Goal: Navigation & Orientation: Find specific page/section

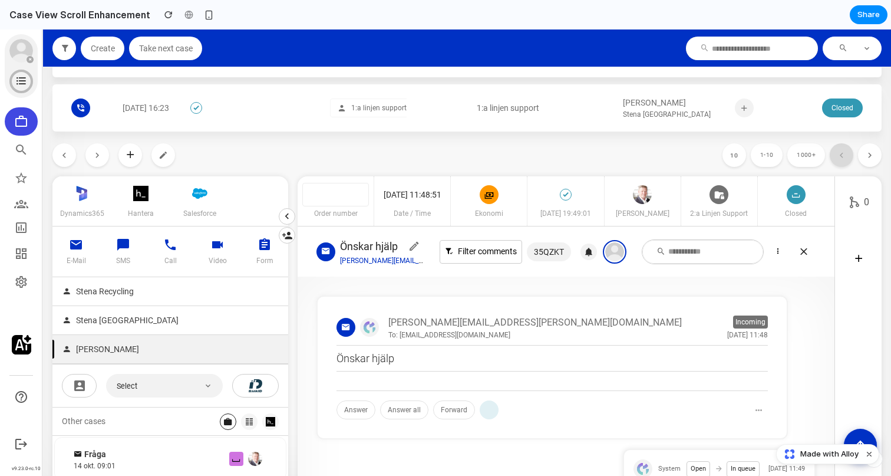
scroll to position [552, 0]
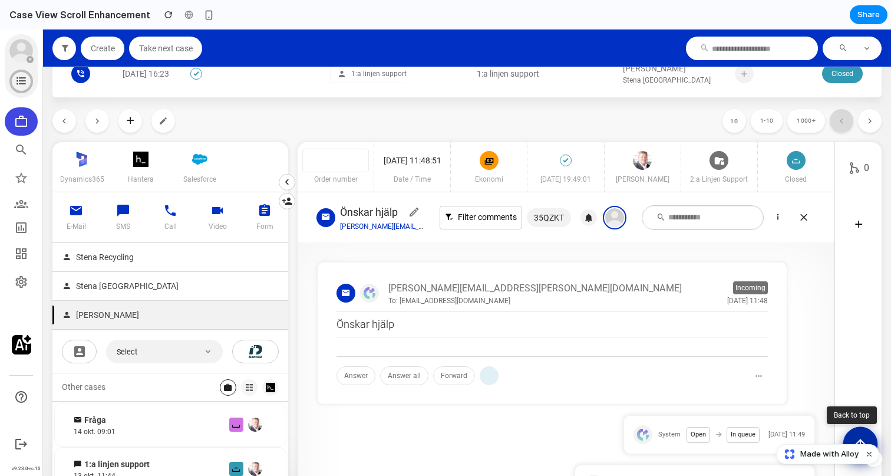
click at [860, 433] on button "Scroll to top" at bounding box center [861, 444] width 35 height 35
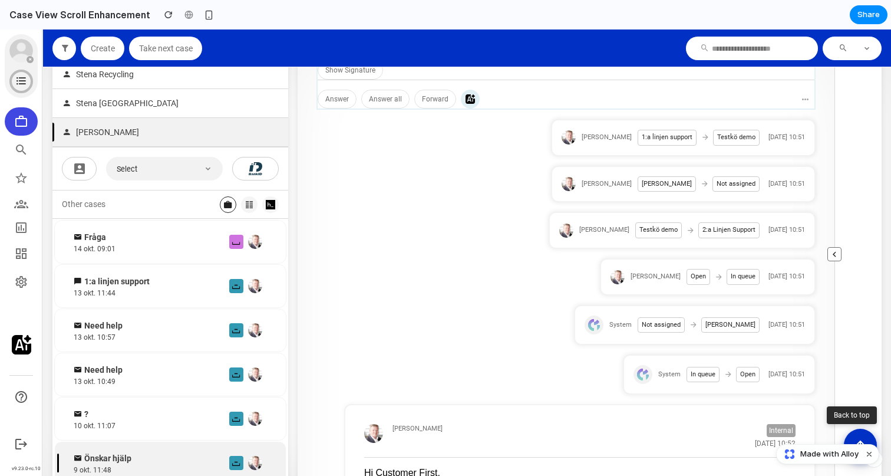
scroll to position [818, 0]
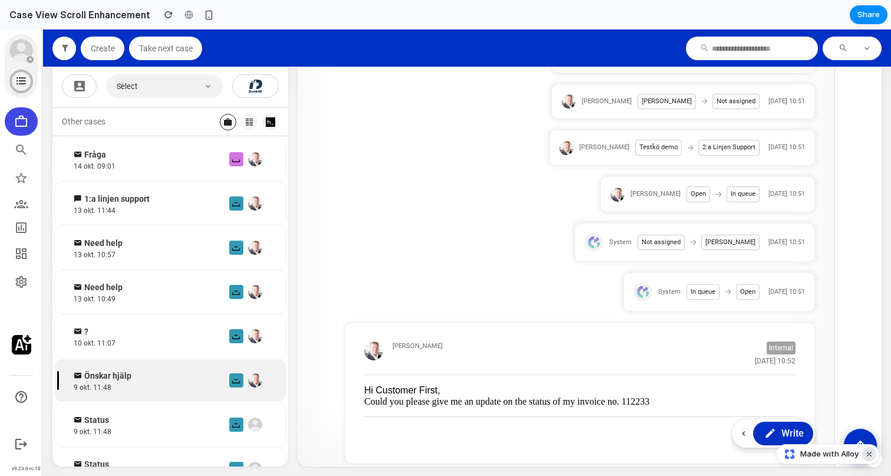
click at [870, 452] on button "Dismiss watermark" at bounding box center [869, 454] width 14 height 14
click at [858, 438] on icon "Scroll to top" at bounding box center [860, 443] width 15 height 15
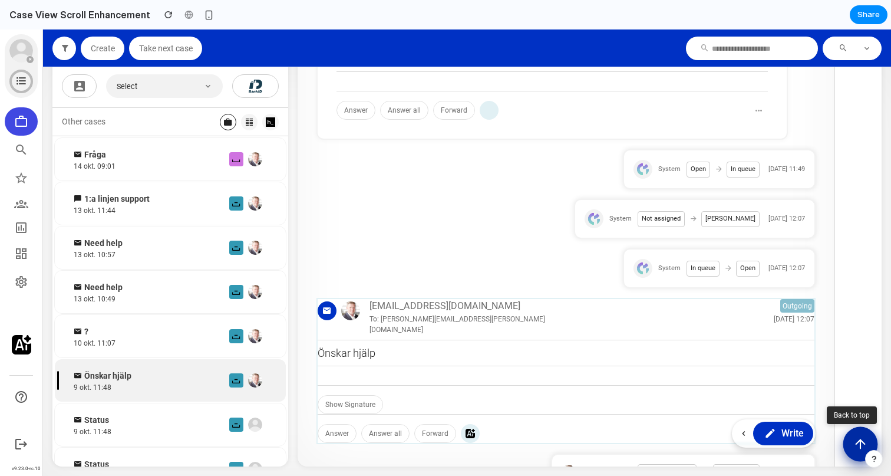
click at [857, 447] on icon "Scroll to top" at bounding box center [860, 443] width 15 height 15
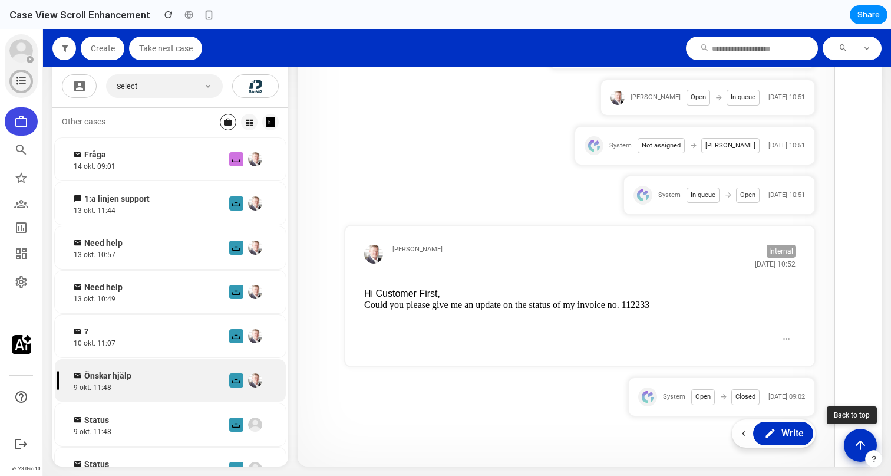
scroll to position [529, 0]
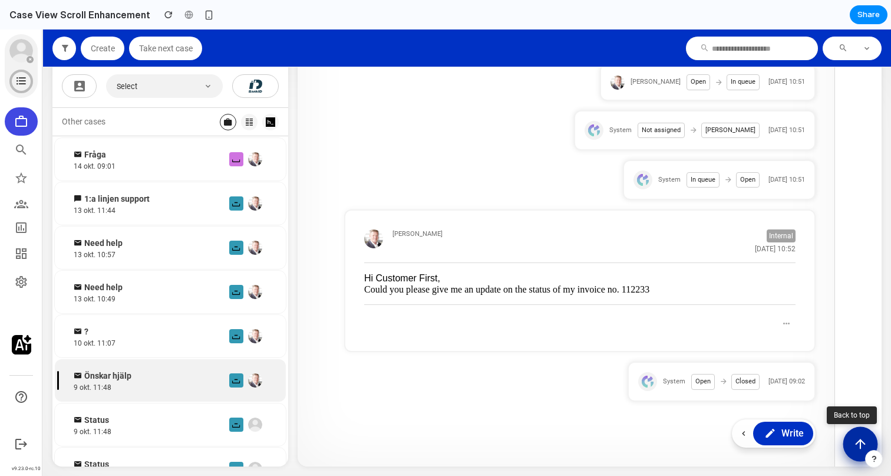
click at [858, 443] on icon "Scroll to top" at bounding box center [860, 443] width 15 height 15
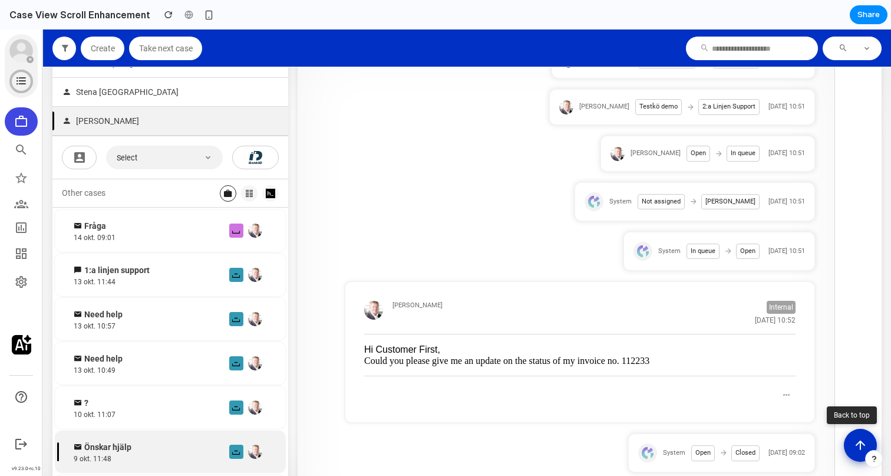
scroll to position [818, 0]
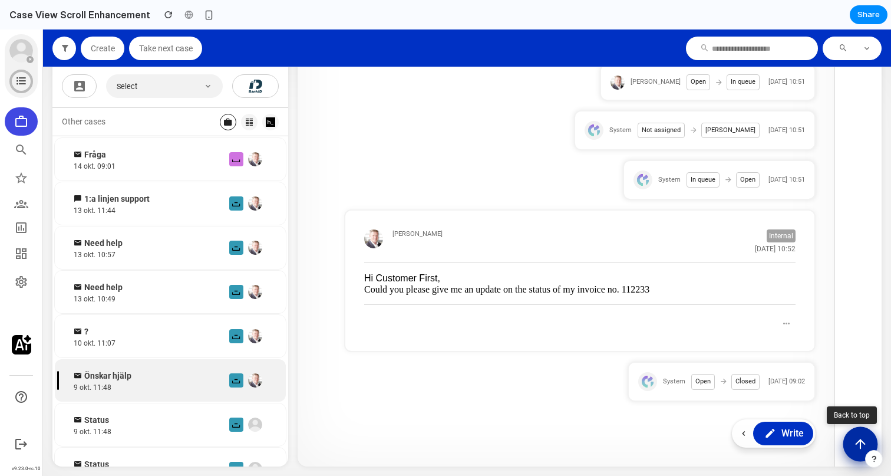
click at [852, 447] on button "Scroll to top" at bounding box center [861, 444] width 35 height 35
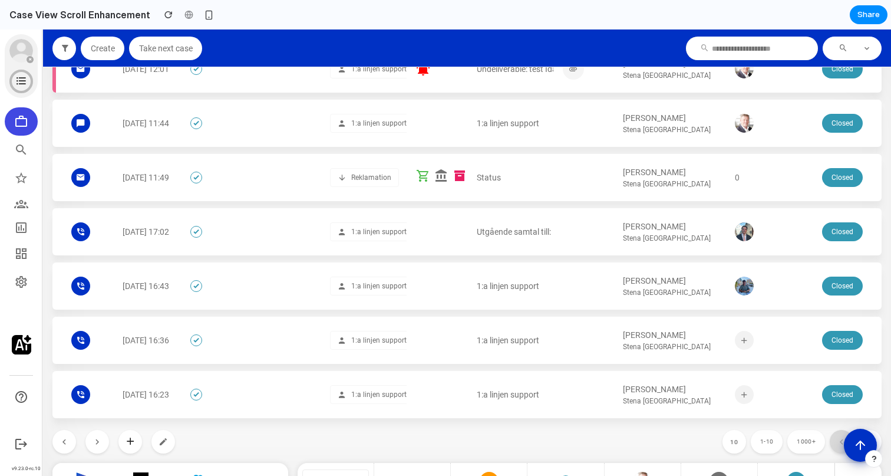
scroll to position [0, 0]
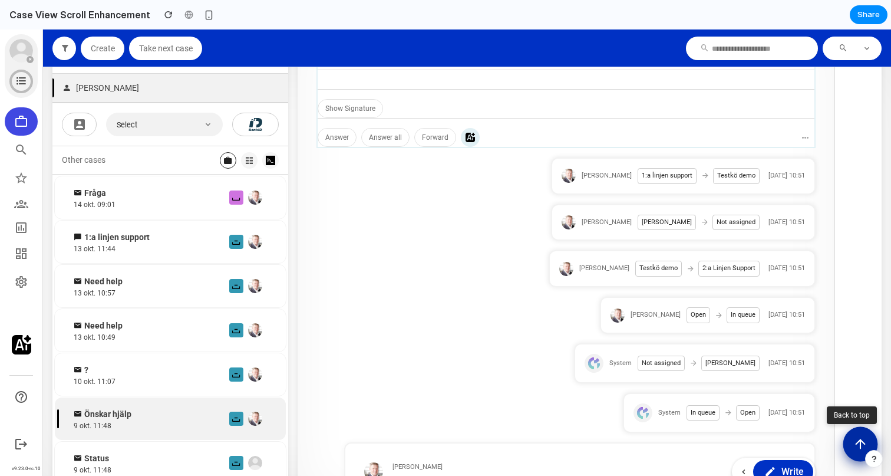
click at [858, 442] on icon "Scroll to top" at bounding box center [861, 442] width 9 height 4
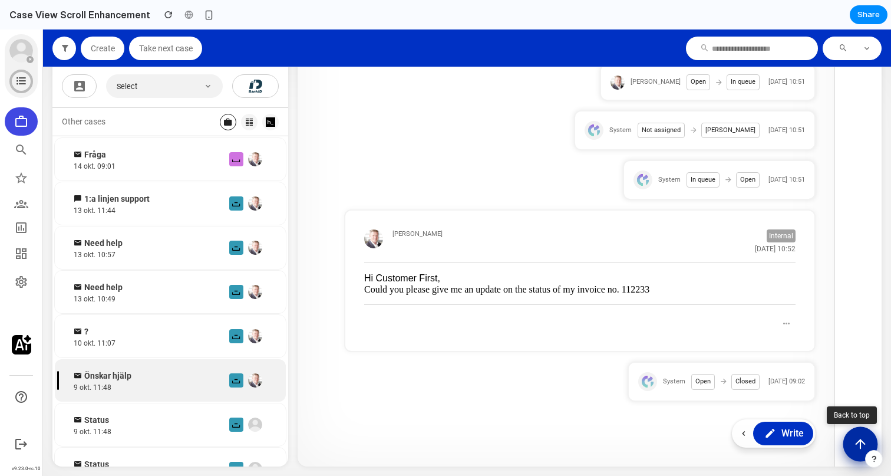
click at [858, 445] on icon "Scroll to top" at bounding box center [860, 443] width 15 height 15
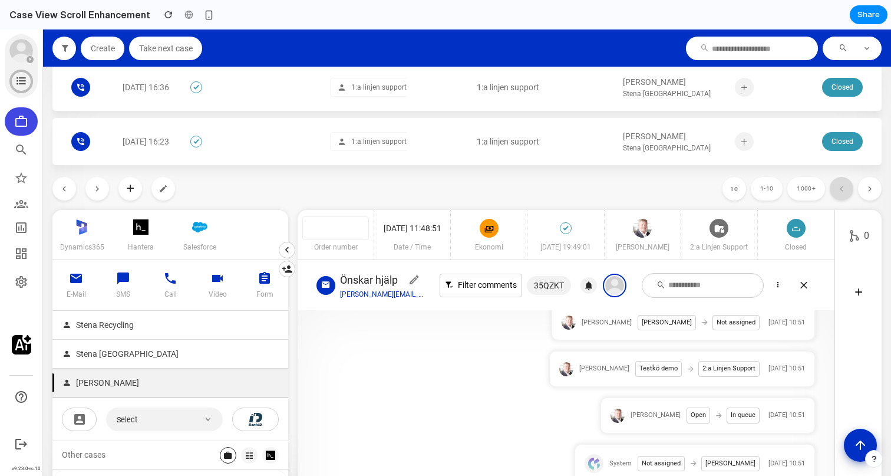
scroll to position [495, 0]
